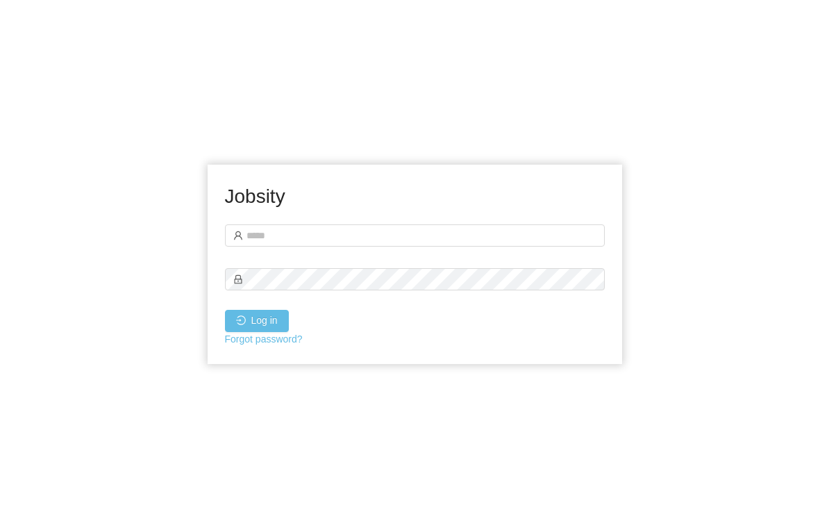
scroll to position [22, 0]
type input "**********"
click at [257, 310] on button "Log in" at bounding box center [257, 321] width 64 height 22
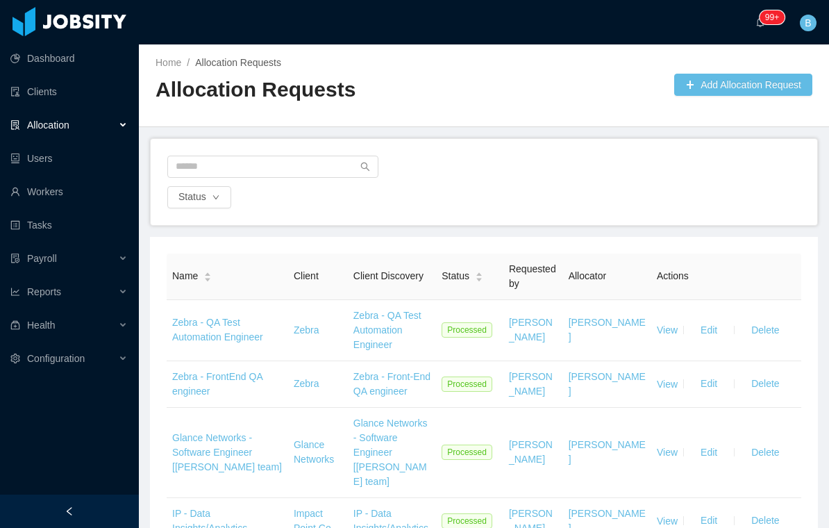
click at [57, 126] on span "Allocation" at bounding box center [48, 124] width 42 height 11
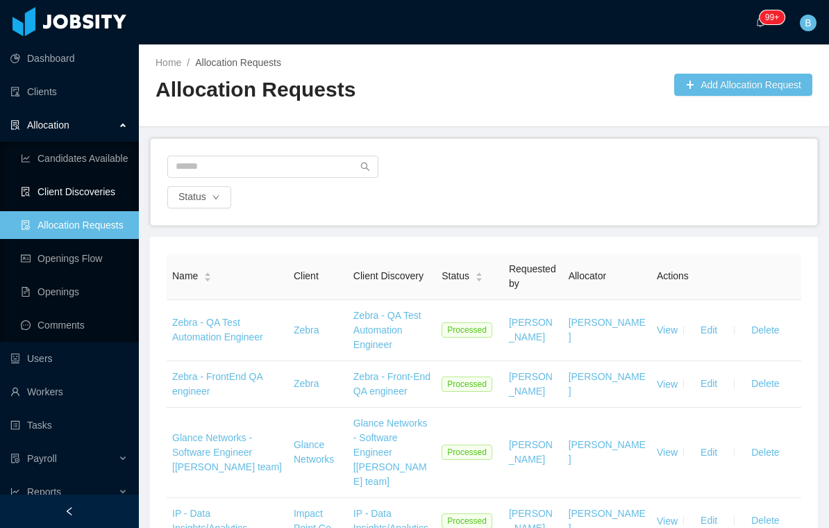
click at [48, 191] on link "Client Discoveries" at bounding box center [74, 192] width 107 height 28
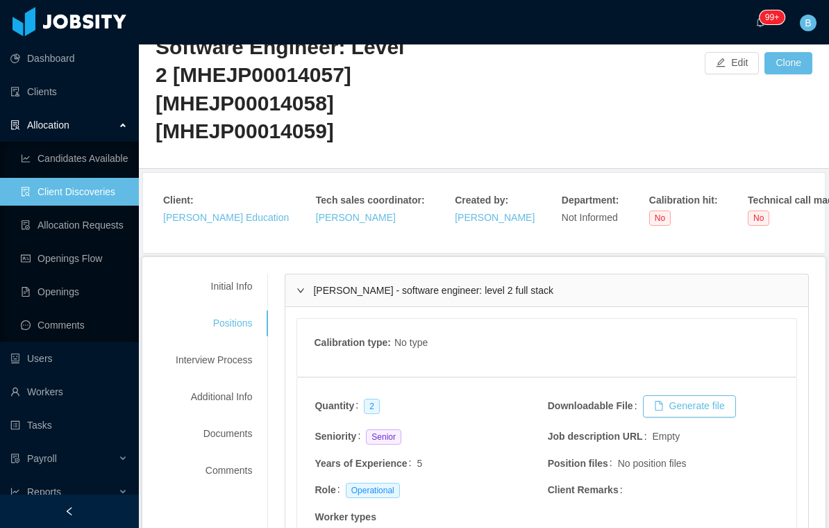
click at [315, 289] on div "[PERSON_NAME] - software engineer: level 2 full stack" at bounding box center [546, 290] width 523 height 32
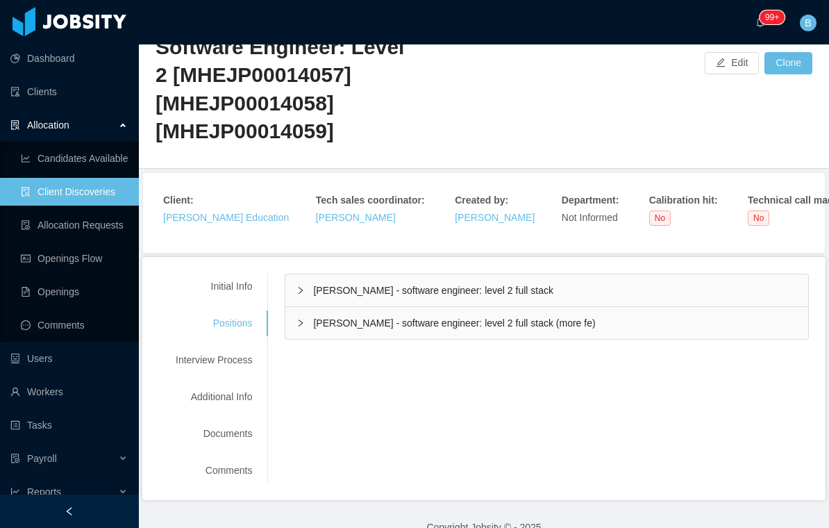
click at [324, 330] on div "[PERSON_NAME] - software engineer: level 2 full stack (more fe)" at bounding box center [546, 323] width 523 height 32
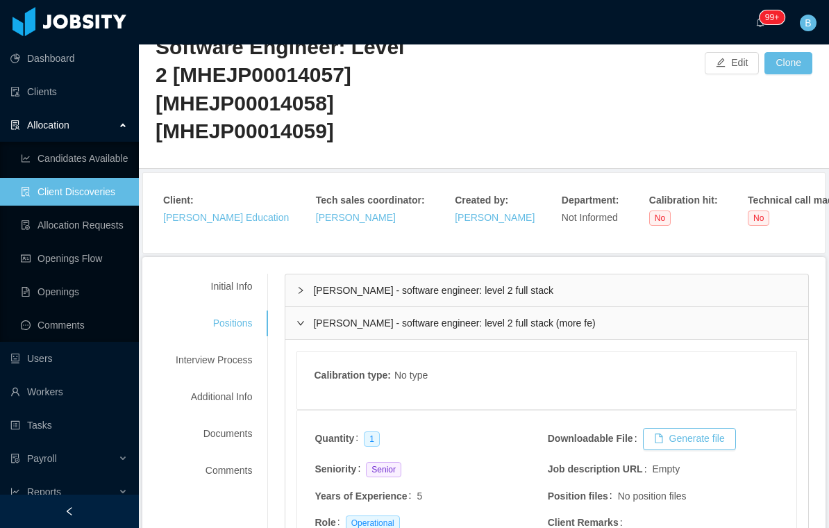
click at [319, 322] on span "[PERSON_NAME] - software engineer: level 2 full stack (more fe)" at bounding box center [454, 322] width 282 height 11
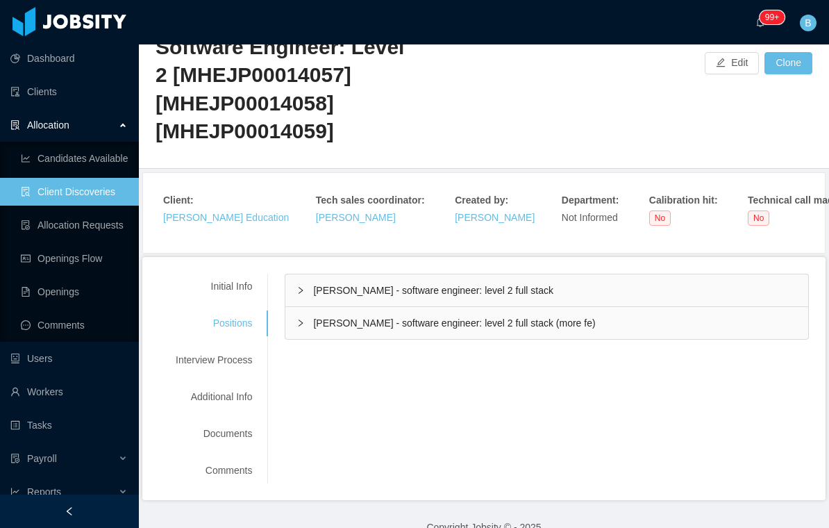
click at [224, 281] on div "Initial Info" at bounding box center [214, 287] width 110 height 26
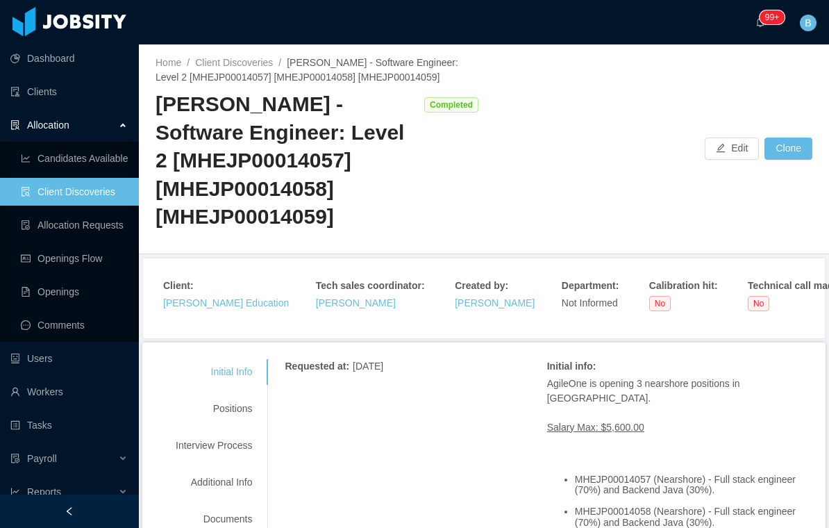
click at [35, 229] on link "Allocation Requests" at bounding box center [74, 225] width 107 height 28
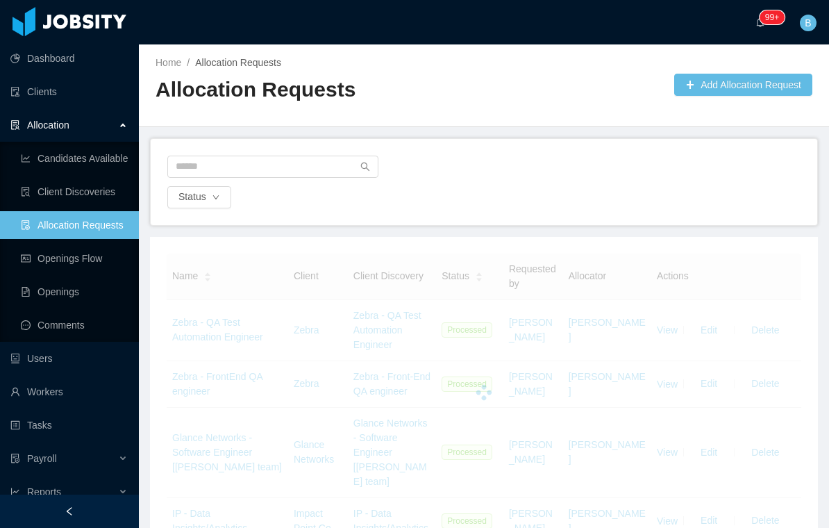
click at [770, 86] on button "Add Allocation Request" at bounding box center [743, 85] width 138 height 22
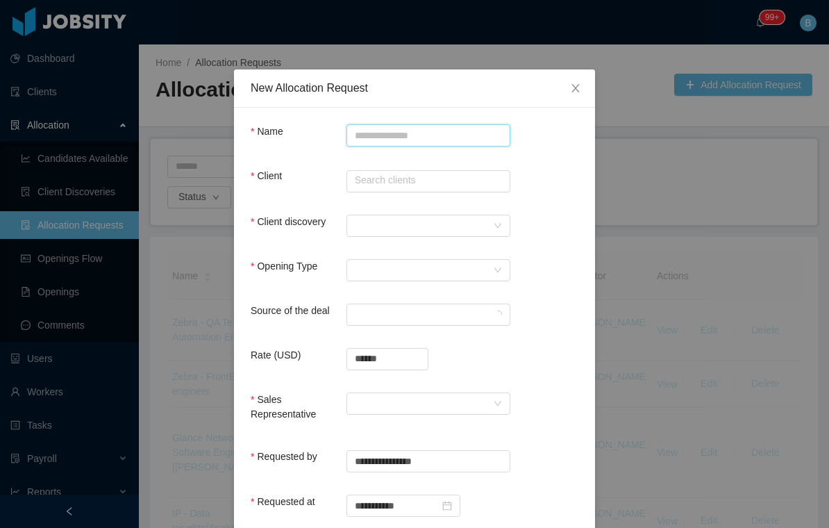
click at [454, 140] on input "Name" at bounding box center [429, 135] width 164 height 22
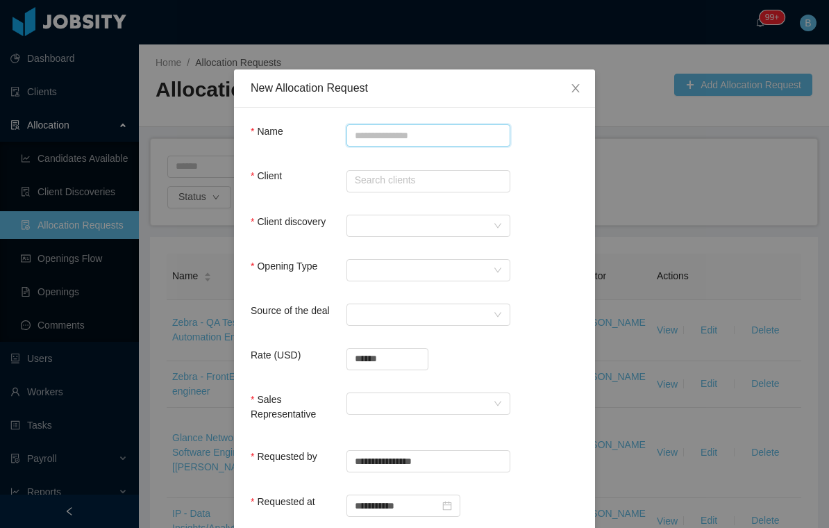
click at [407, 136] on input "Name" at bounding box center [429, 135] width 164 height 22
paste input "**********"
type input "**********"
click at [447, 185] on input "text" at bounding box center [429, 181] width 164 height 22
click at [454, 186] on input "text" at bounding box center [429, 181] width 164 height 22
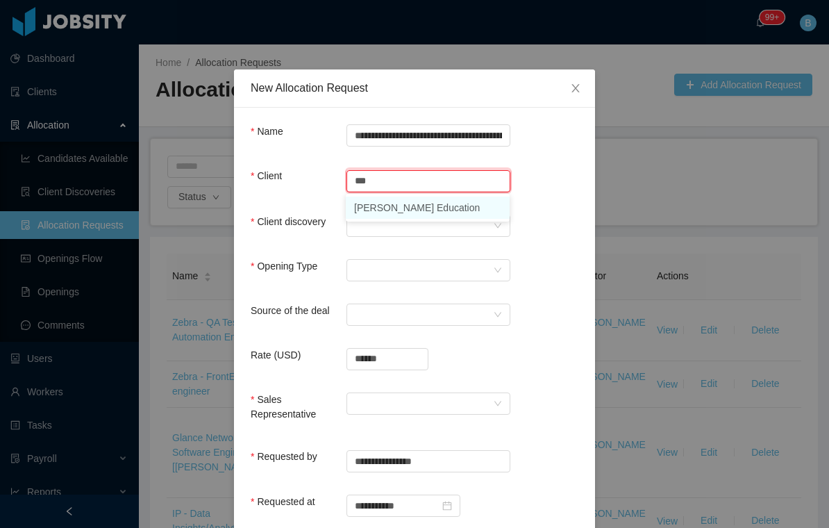
click at [416, 212] on li "[PERSON_NAME] Education" at bounding box center [428, 208] width 164 height 22
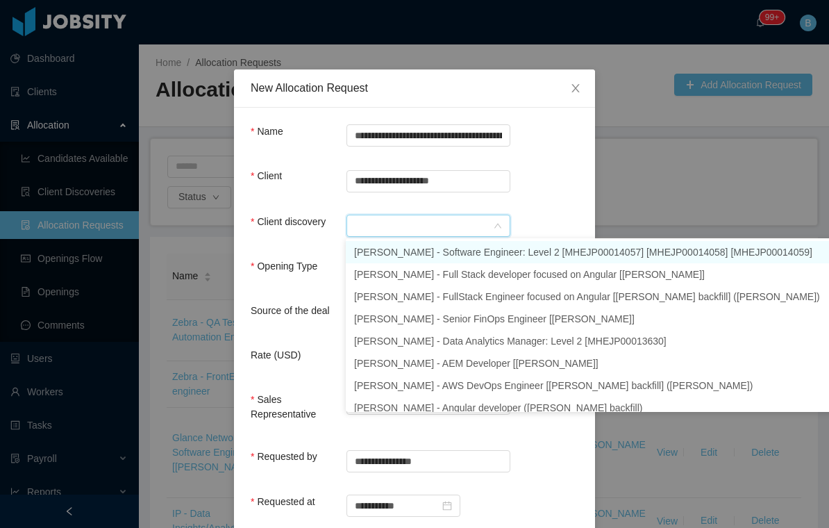
click at [522, 257] on li "[PERSON_NAME] - Software Engineer: Level 2 [MHEJP00014057] [MHEJP00014058] [MHE…" at bounding box center [646, 252] width 600 height 22
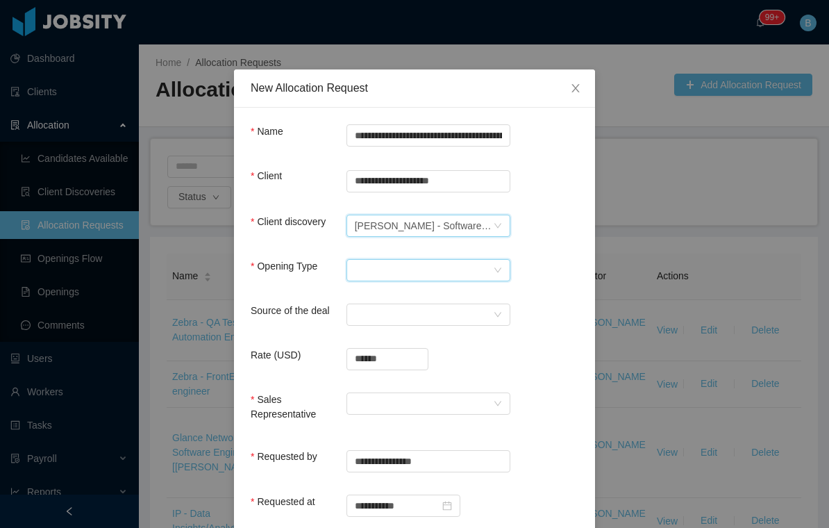
click at [466, 271] on div "Select Opening Type" at bounding box center [424, 270] width 138 height 21
click at [421, 326] on li "Upsale" at bounding box center [428, 319] width 164 height 22
click at [451, 318] on div "Select a Source" at bounding box center [424, 314] width 138 height 21
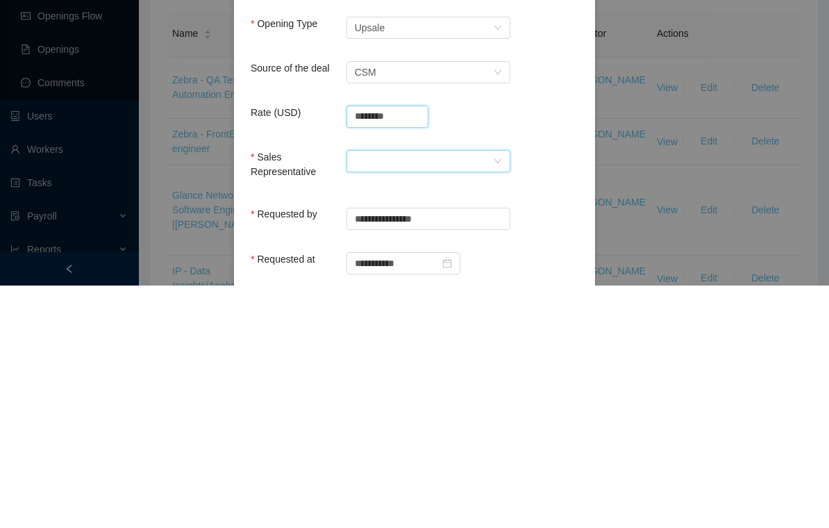
click at [483, 393] on div at bounding box center [424, 403] width 138 height 21
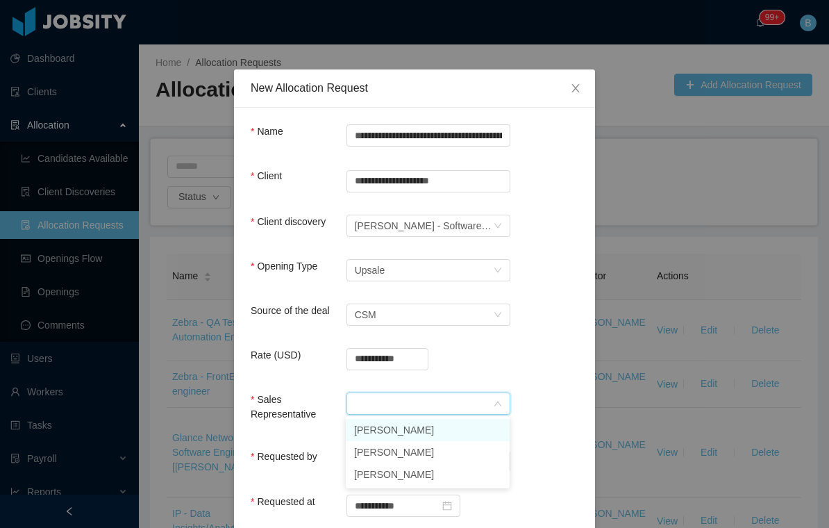
click at [443, 419] on li "[PERSON_NAME]" at bounding box center [428, 430] width 164 height 22
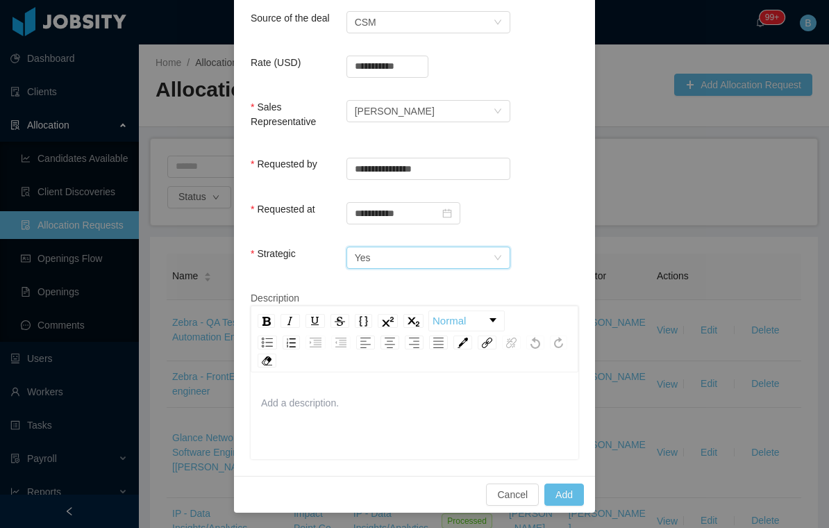
scroll to position [292, 0]
click at [569, 492] on button "Add" at bounding box center [564, 495] width 40 height 22
